Goal: Task Accomplishment & Management: Manage account settings

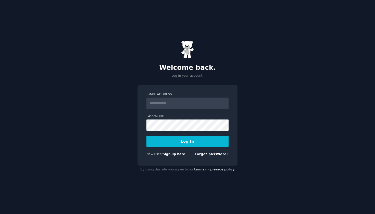
click at [179, 119] on div "Password" at bounding box center [187, 122] width 82 height 17
click at [180, 105] on input "Email Address" at bounding box center [187, 103] width 82 height 11
type input "**********"
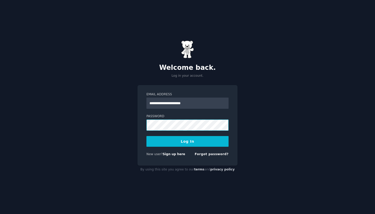
click at [187, 141] on button "Log In" at bounding box center [187, 141] width 82 height 11
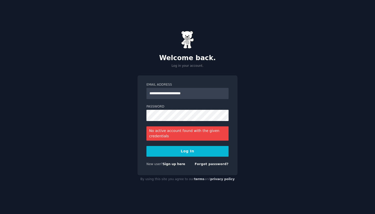
click at [183, 137] on div "No active account found with the given credentials" at bounding box center [187, 133] width 82 height 14
click at [170, 93] on input "**********" at bounding box center [187, 93] width 82 height 11
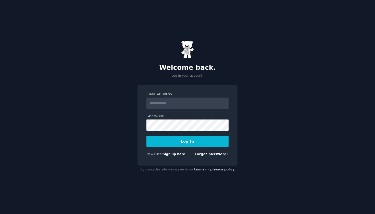
click at [222, 102] on input "Email Address" at bounding box center [187, 103] width 82 height 11
click at [199, 103] on input "Email Address" at bounding box center [187, 103] width 82 height 11
type input "**********"
click at [197, 146] on button "Log In" at bounding box center [187, 141] width 82 height 11
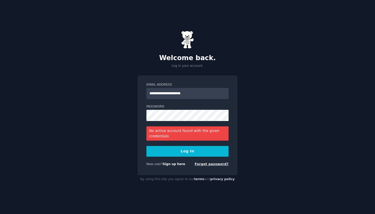
click at [222, 164] on link "Forgot password?" at bounding box center [212, 164] width 34 height 4
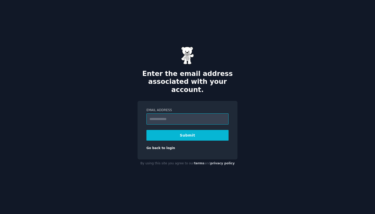
click at [194, 117] on input "Email Address" at bounding box center [187, 118] width 82 height 11
type input "**********"
click at [187, 131] on button "Submit" at bounding box center [187, 135] width 82 height 11
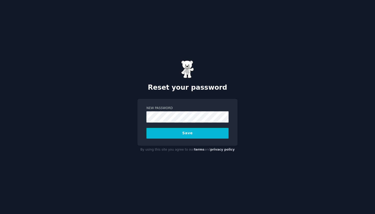
click at [191, 135] on button "Save" at bounding box center [187, 133] width 82 height 11
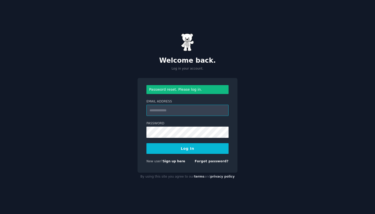
type input "**********"
click at [211, 150] on button "Log In" at bounding box center [187, 148] width 82 height 11
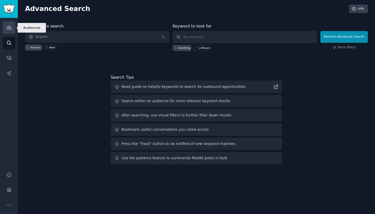
click at [9, 27] on icon "Sidebar" at bounding box center [8, 27] width 5 height 5
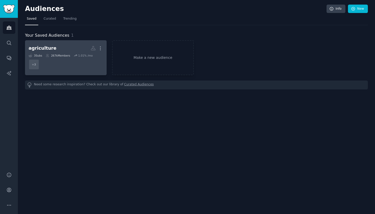
click at [50, 45] on h2 "agriculture More" at bounding box center [66, 48] width 74 height 9
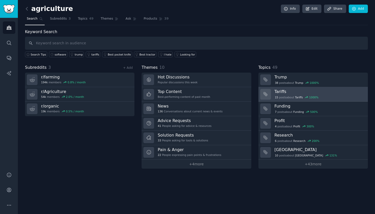
click at [292, 96] on div "15 post s about Tariffs 1000 %" at bounding box center [296, 97] width 45 height 5
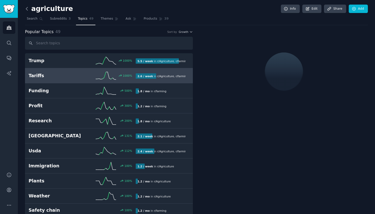
click at [28, 9] on icon at bounding box center [26, 8] width 5 height 5
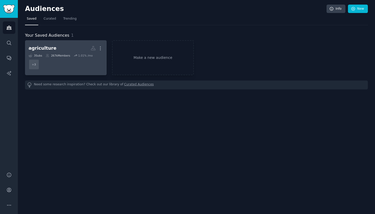
click at [71, 59] on dd "+ 3" at bounding box center [66, 64] width 74 height 14
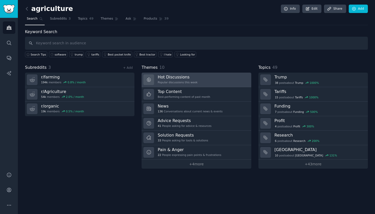
click at [196, 83] on div "Popular discussions this week" at bounding box center [178, 83] width 40 height 4
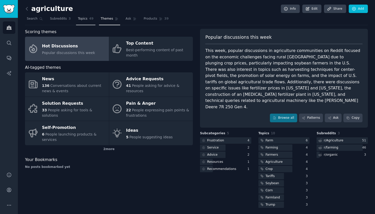
click at [82, 18] on span "Topics" at bounding box center [82, 19] width 9 height 5
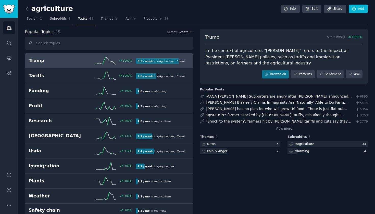
click at [54, 19] on span "Subreddits" at bounding box center [58, 19] width 17 height 5
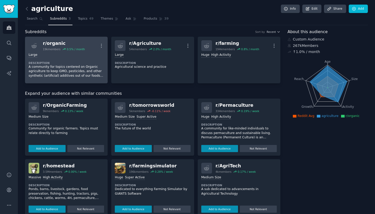
click at [74, 58] on div "Large Description A community for topics centered on Organic agriculture to kee…" at bounding box center [66, 65] width 75 height 29
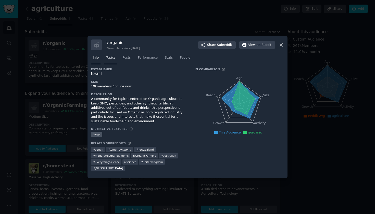
click at [114, 60] on span "Topics" at bounding box center [110, 58] width 9 height 5
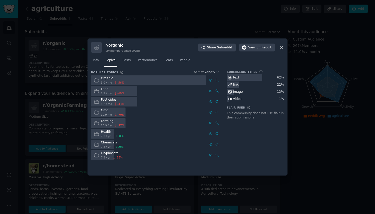
click at [177, 29] on div at bounding box center [187, 107] width 375 height 214
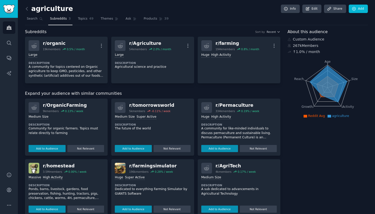
click at [233, 132] on p "A community for like-minded individuals to discuss permaculture and sustainable…" at bounding box center [238, 133] width 75 height 14
click at [233, 132] on p "A community for like-minded individuals to discuss permaculture and sustainable…" at bounding box center [238, 139] width 75 height 27
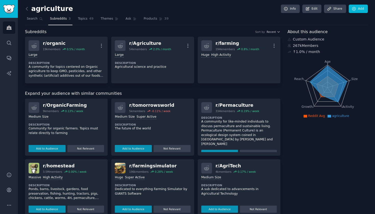
scroll to position [7, 0]
click at [222, 150] on button "Add to Audience" at bounding box center [219, 153] width 37 height 7
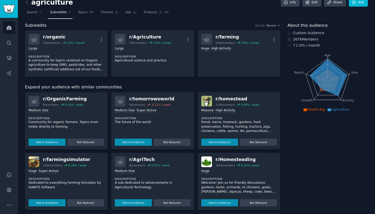
scroll to position [9, 0]
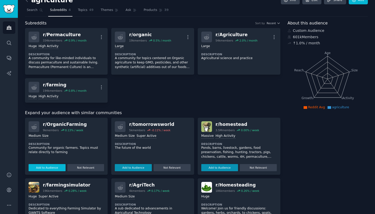
click at [50, 137] on div "Medium Size" at bounding box center [66, 136] width 75 height 5
click at [50, 169] on button "Add to Audience" at bounding box center [47, 167] width 37 height 7
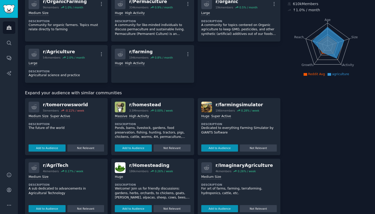
scroll to position [42, 0]
click at [49, 206] on button "Add to Audience" at bounding box center [47, 208] width 37 height 7
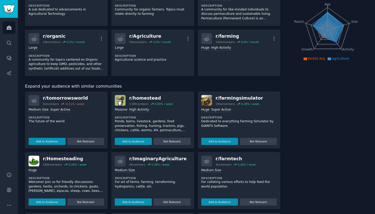
scroll to position [92, 0]
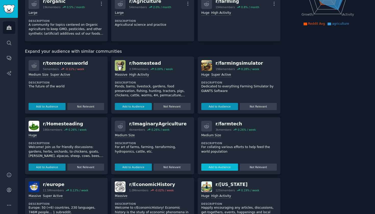
click at [227, 164] on button "Add to Audience" at bounding box center [219, 167] width 37 height 7
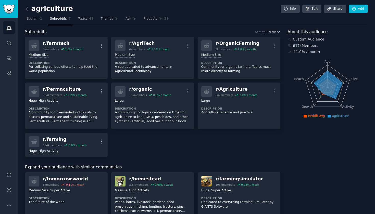
scroll to position [0, 0]
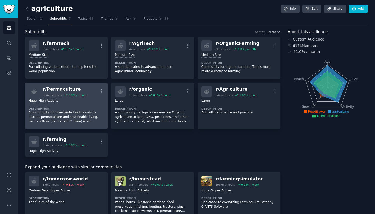
click at [85, 106] on div "Huge High Activity Description A community for like-minded individuals to discu…" at bounding box center [66, 111] width 75 height 29
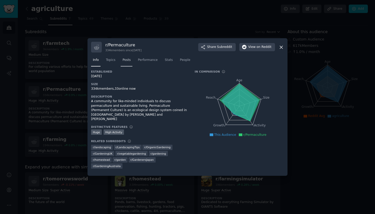
click at [124, 63] on link "Posts" at bounding box center [127, 61] width 12 height 10
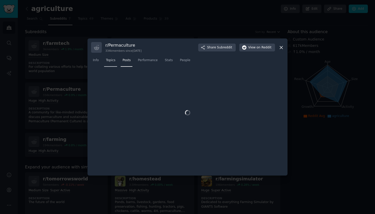
click at [110, 62] on span "Topics" at bounding box center [110, 60] width 9 height 5
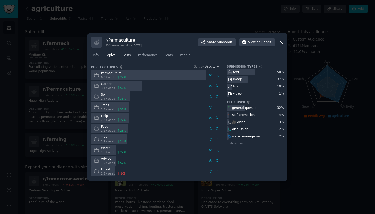
click at [124, 55] on span "Posts" at bounding box center [126, 55] width 8 height 5
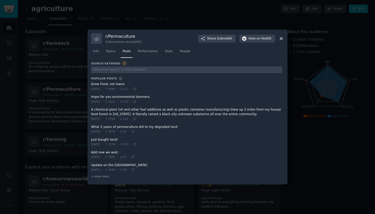
click at [297, 93] on div at bounding box center [187, 107] width 375 height 214
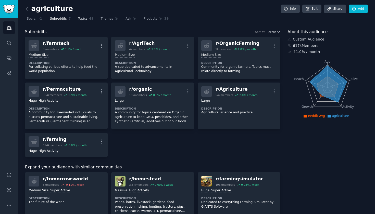
click at [77, 24] on link "Topics 49" at bounding box center [85, 20] width 19 height 10
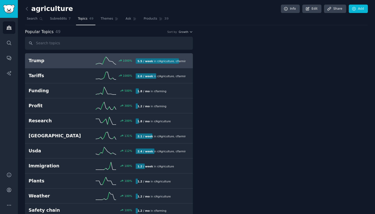
click at [77, 24] on link "Topics 49" at bounding box center [85, 20] width 19 height 10
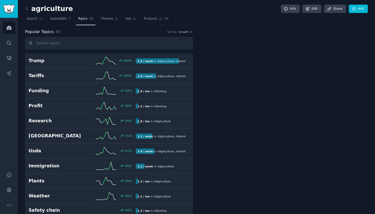
click at [88, 18] on link "Topics 49" at bounding box center [85, 20] width 19 height 10
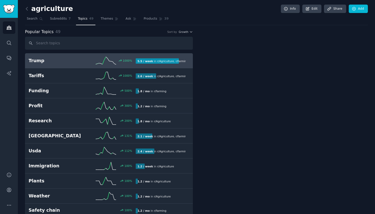
click at [76, 57] on div "Trump 1000 % 5.5 / week in r/ Agriculture , r/ farming" at bounding box center [109, 61] width 161 height 8
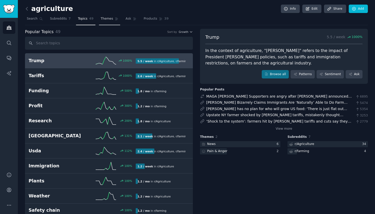
click at [111, 20] on span "Themes" at bounding box center [107, 19] width 12 height 5
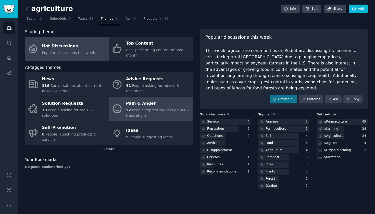
click at [120, 99] on link "Pain & Anger 22 People expressing pain points & frustrations" at bounding box center [151, 109] width 84 height 24
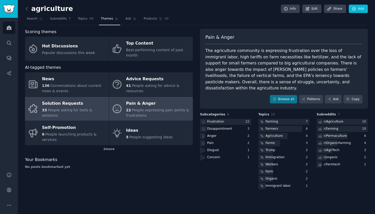
click at [95, 116] on link "Solution Requests 33 People asking for tools & solutions" at bounding box center [67, 109] width 84 height 24
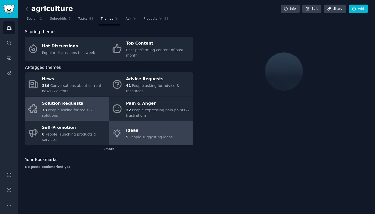
click at [127, 131] on div "Ideas" at bounding box center [149, 130] width 47 height 8
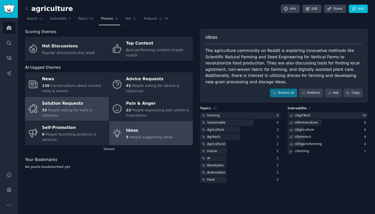
click at [82, 114] on div "33 People asking for tools & solutions" at bounding box center [74, 113] width 64 height 11
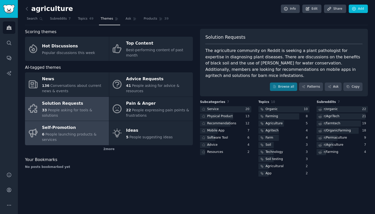
click at [82, 125] on div "Self-Promotion" at bounding box center [74, 128] width 64 height 8
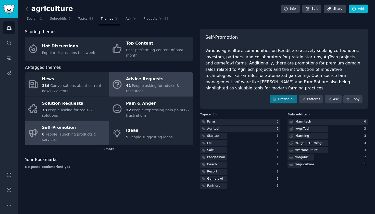
click at [121, 83] on icon at bounding box center [117, 85] width 8 height 8
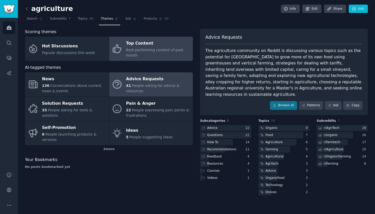
click at [139, 59] on link "Top Content Best-performing content of past month" at bounding box center [151, 49] width 84 height 24
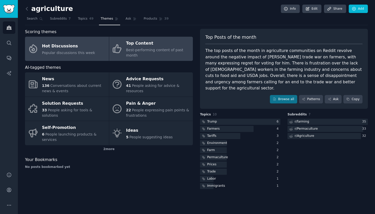
click at [90, 47] on div "Hot Discussions" at bounding box center [68, 46] width 53 height 8
